Goal: Find contact information: Obtain details needed to contact an individual or organization

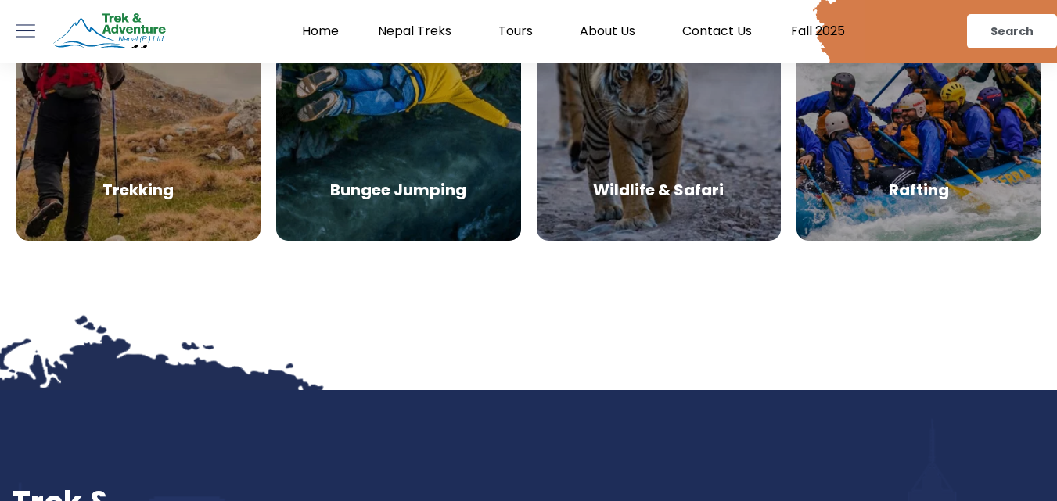
scroll to position [7262, 0]
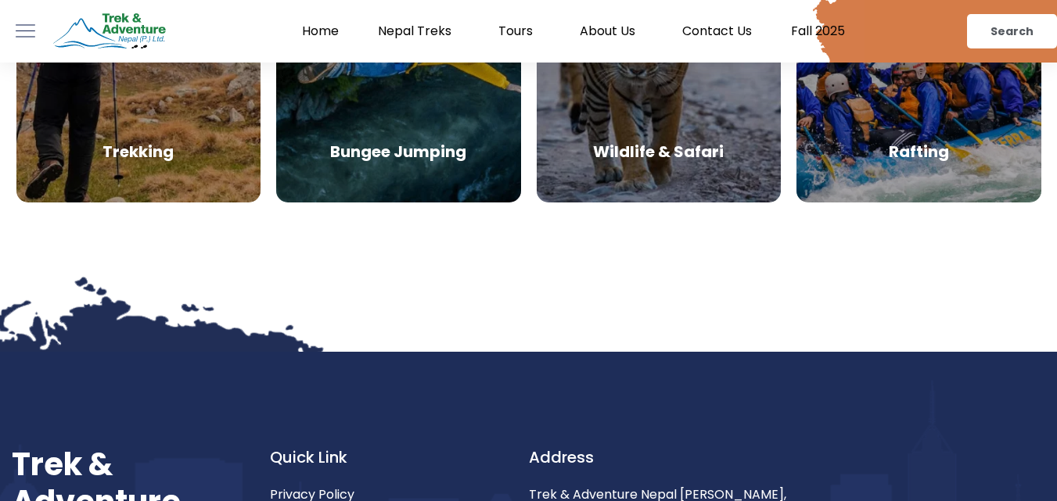
drag, startPoint x: 1058, startPoint y: 20, endPoint x: 1068, endPoint y: 458, distance: 438.9
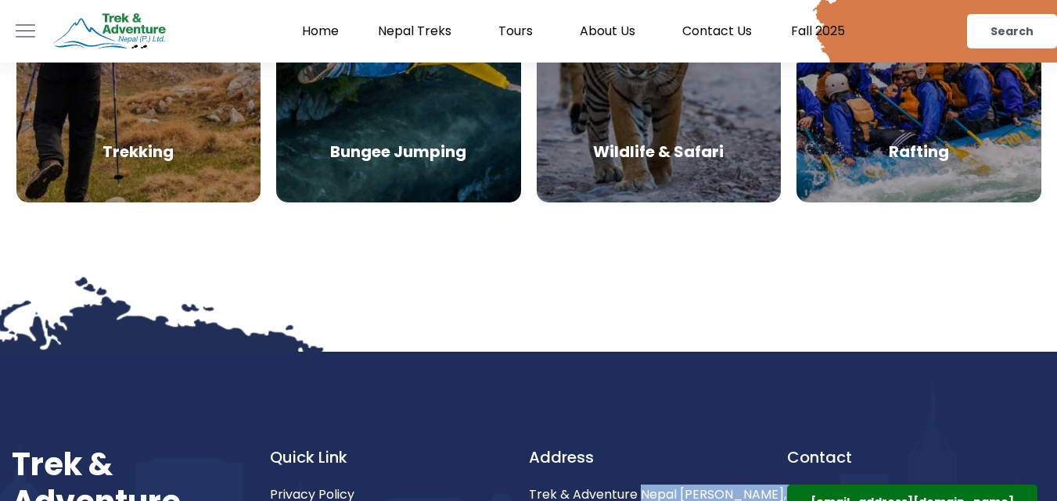
drag, startPoint x: 639, startPoint y: 336, endPoint x: 698, endPoint y: 351, distance: 60.7
copy span "Nepal [PERSON_NAME], [GEOGRAPHIC_DATA] ,[GEOGRAPHIC_DATA], [GEOGRAPHIC_DATA]"
drag, startPoint x: 1030, startPoint y: 368, endPoint x: 800, endPoint y: 338, distance: 231.8
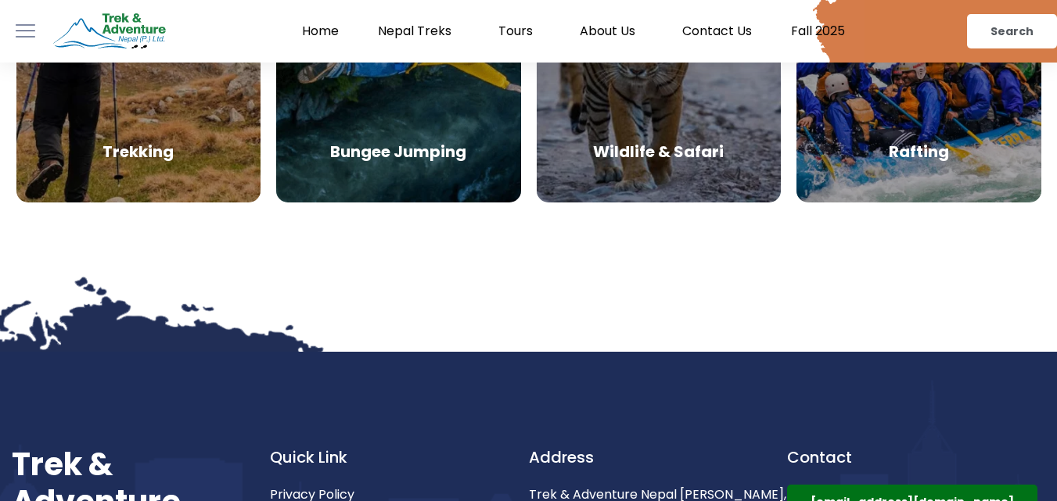
copy span "[EMAIL_ADDRESS][DOMAIN_NAME]"
drag, startPoint x: 974, startPoint y: 388, endPoint x: 770, endPoint y: 411, distance: 204.6
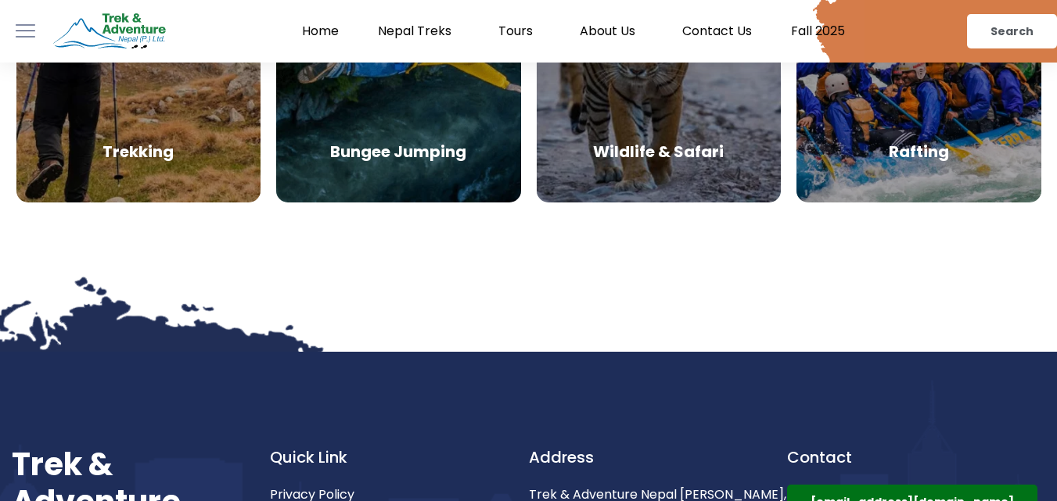
drag, startPoint x: 987, startPoint y: 391, endPoint x: 766, endPoint y: 413, distance: 222.4
drag, startPoint x: 972, startPoint y: 392, endPoint x: 791, endPoint y: 405, distance: 181.9
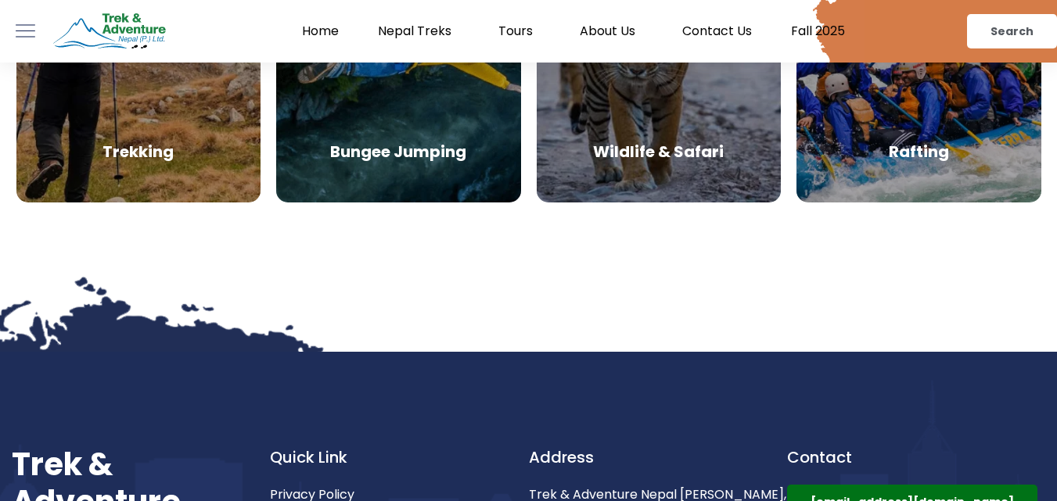
copy h3 "[PHONE_NUMBER]"
